Goal: Navigation & Orientation: Find specific page/section

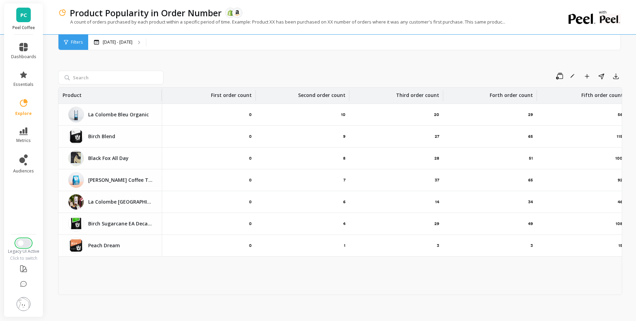
click at [21, 241] on span "Switch to New UI" at bounding box center [21, 243] width 6 height 6
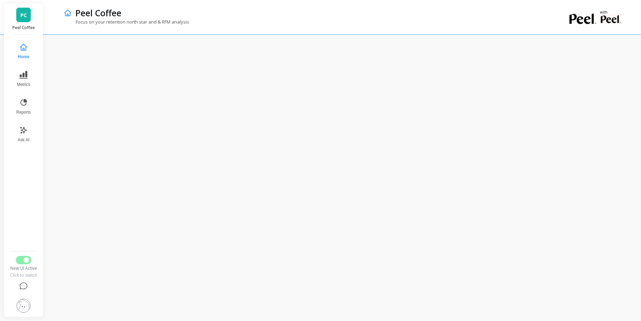
drag, startPoint x: 0, startPoint y: 0, endPoint x: 26, endPoint y: 60, distance: 64.8
click at [26, 60] on button "Home" at bounding box center [23, 51] width 23 height 25
click at [25, 79] on icon at bounding box center [23, 75] width 8 height 8
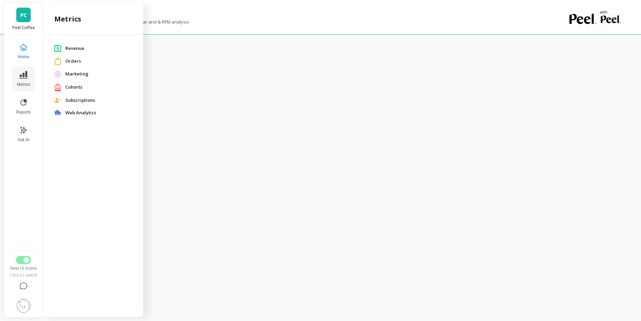
click at [71, 112] on span "Web Analytics" at bounding box center [98, 112] width 67 height 7
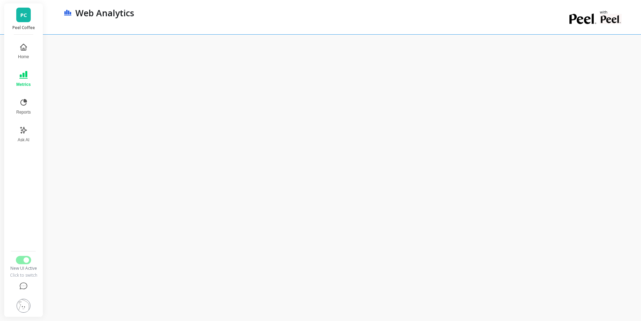
click at [17, 79] on button "Metrics" at bounding box center [23, 78] width 23 height 25
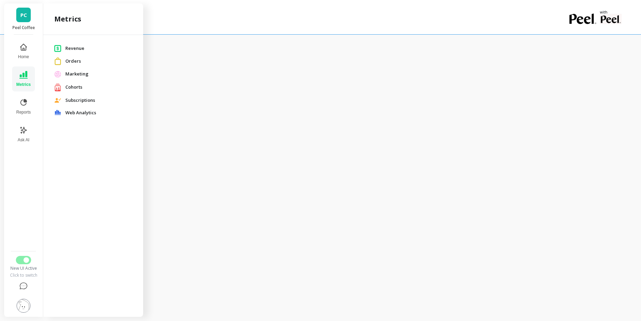
click at [78, 64] on span "Orders" at bounding box center [98, 61] width 67 height 7
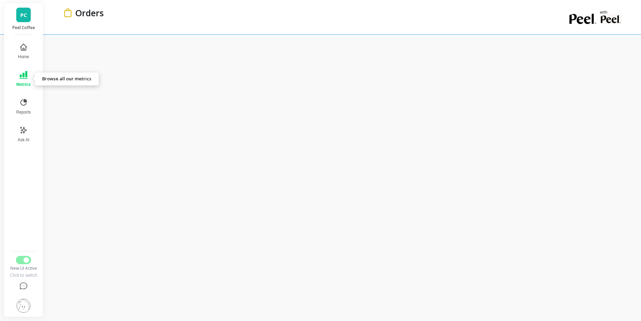
click at [20, 73] on icon at bounding box center [23, 75] width 8 height 8
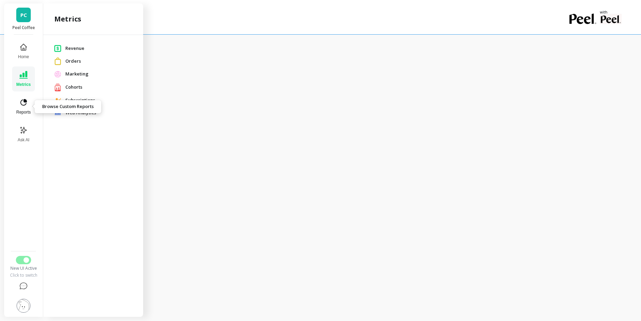
click at [20, 104] on icon at bounding box center [23, 102] width 8 height 8
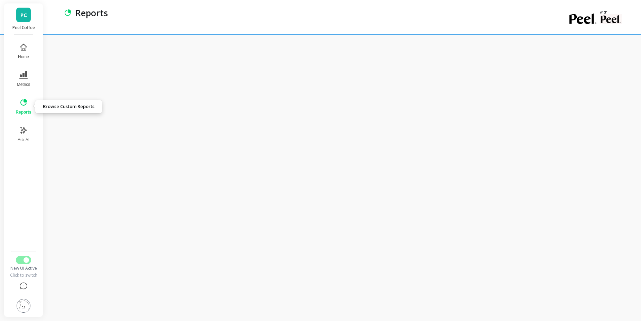
click at [23, 99] on icon at bounding box center [23, 102] width 8 height 8
click at [26, 104] on icon at bounding box center [23, 102] width 8 height 8
click at [28, 76] on button "Metrics" at bounding box center [23, 78] width 24 height 25
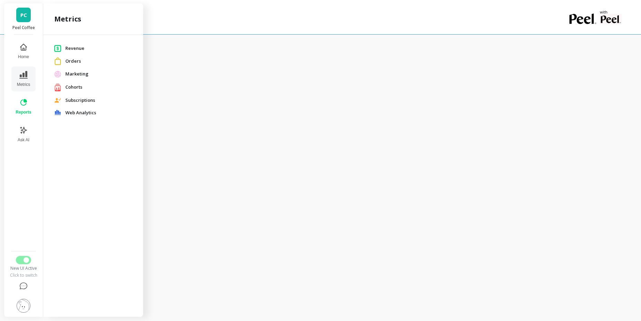
click at [85, 48] on span "Revenue" at bounding box center [98, 48] width 67 height 7
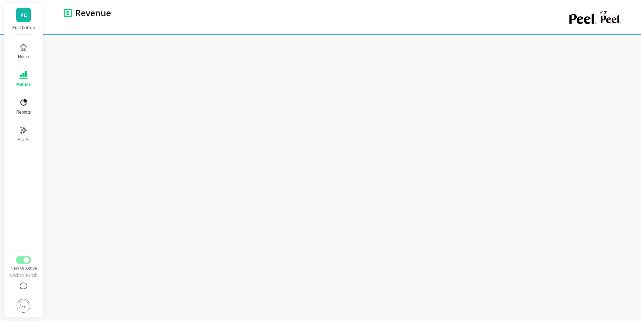
click at [32, 108] on button "Reports" at bounding box center [23, 106] width 23 height 25
click at [22, 261] on button "Switch to Legacy UI" at bounding box center [23, 260] width 15 height 8
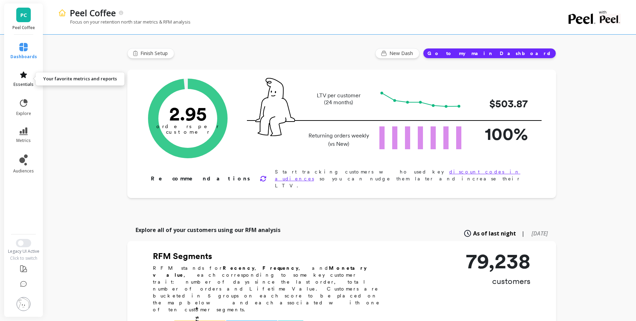
click at [32, 79] on link "essentials" at bounding box center [23, 79] width 27 height 17
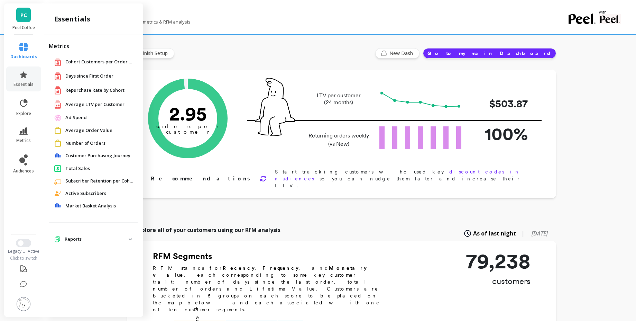
click at [93, 208] on span "Market Basket Analysis" at bounding box center [90, 205] width 51 height 7
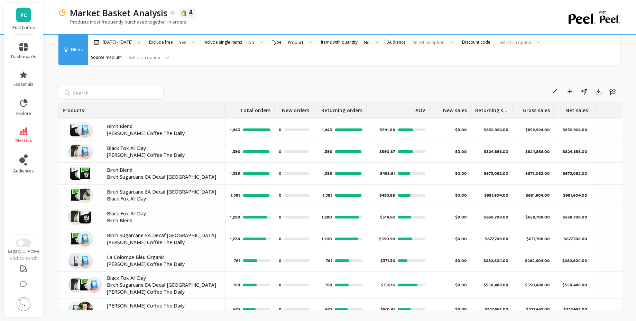
click at [30, 246] on div at bounding box center [23, 243] width 39 height 8
click at [25, 242] on button "Switch to New UI" at bounding box center [23, 243] width 15 height 8
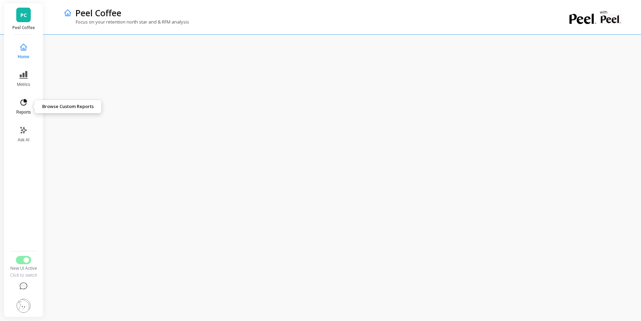
click at [22, 106] on icon at bounding box center [23, 102] width 8 height 8
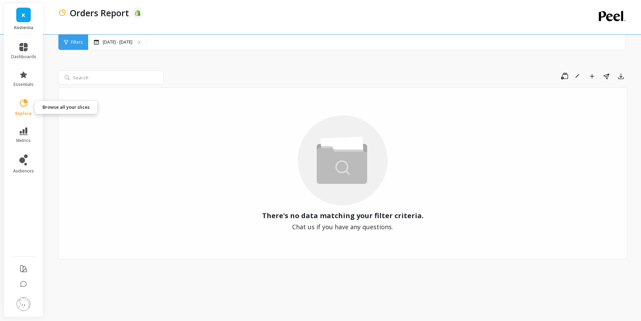
click at [16, 100] on link "explore" at bounding box center [23, 107] width 25 height 18
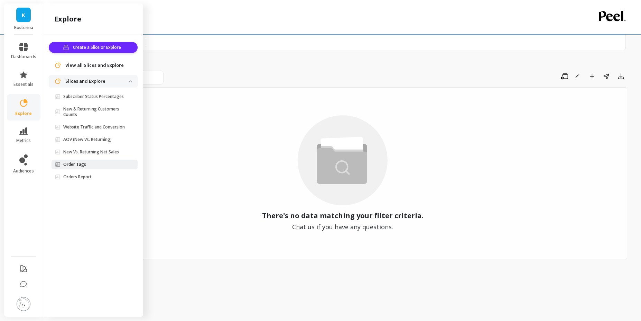
click at [97, 162] on span "Order Tags" at bounding box center [92, 165] width 74 height 6
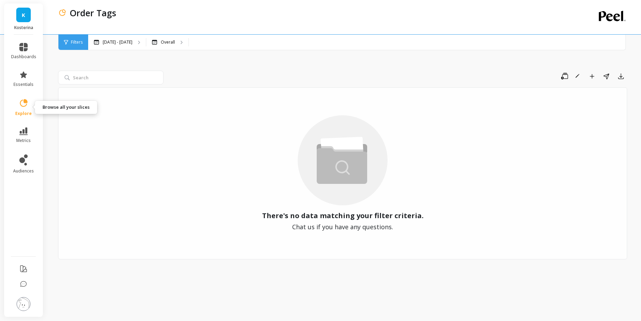
click at [26, 103] on icon at bounding box center [24, 103] width 10 height 10
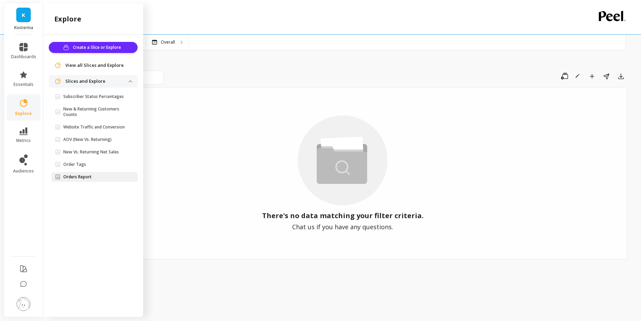
click at [82, 176] on p "Orders Report" at bounding box center [77, 177] width 28 height 6
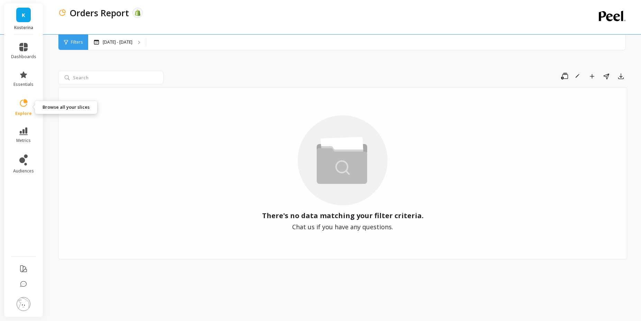
click at [23, 115] on span "explore" at bounding box center [23, 114] width 17 height 6
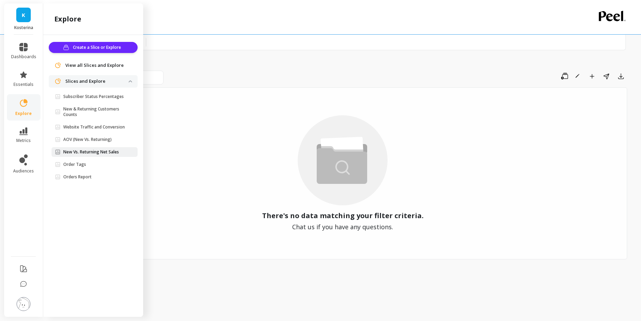
click at [79, 147] on link "New Vs. Returning Net Sales" at bounding box center [95, 152] width 86 height 10
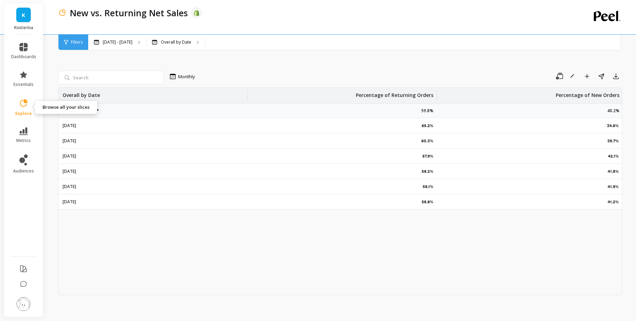
click at [30, 104] on link "explore" at bounding box center [23, 107] width 25 height 18
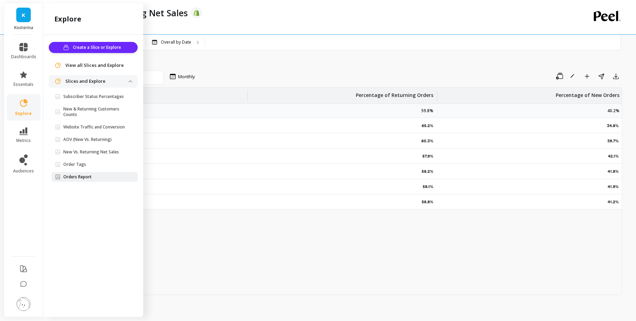
click at [81, 174] on link "Orders Report" at bounding box center [95, 177] width 86 height 10
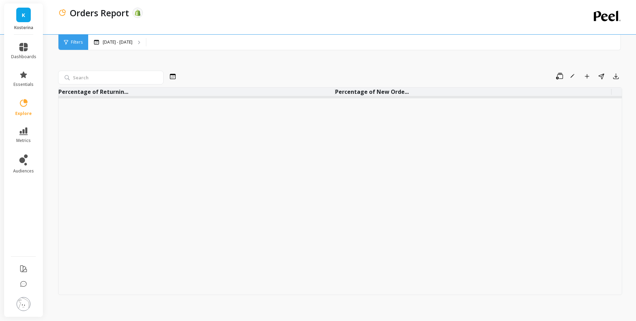
scroll to position [1, 0]
